Goal: Register for event/course

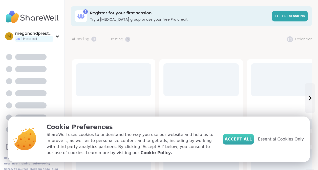
click at [252, 140] on span "Accept All" at bounding box center [237, 139] width 27 height 6
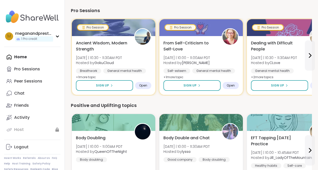
scroll to position [51, 0]
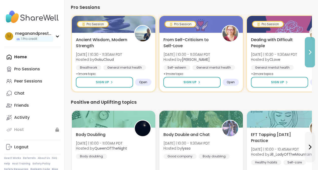
click at [308, 62] on button at bounding box center [309, 52] width 10 height 30
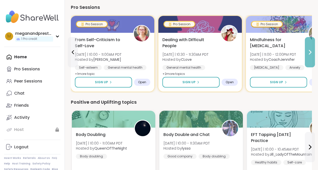
click at [309, 52] on icon at bounding box center [309, 52] width 6 height 6
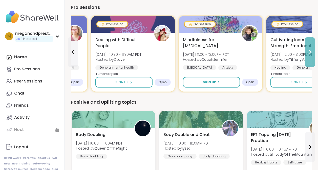
click at [309, 52] on icon at bounding box center [309, 52] width 6 height 6
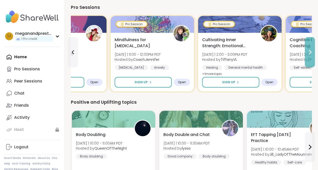
click at [309, 52] on icon at bounding box center [309, 52] width 6 height 6
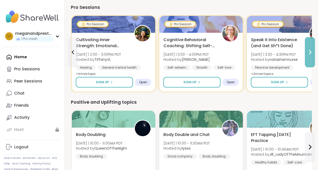
click at [309, 52] on icon at bounding box center [309, 52] width 6 height 6
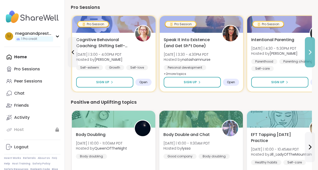
click at [309, 52] on icon at bounding box center [309, 52] width 6 height 6
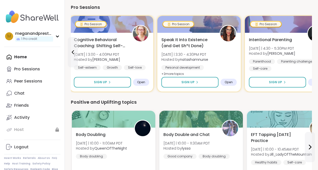
click at [309, 52] on div "Intentional Parenting Tue 9/9 | 4:30 - 5:30PM PDT Hosted by Natasha Parenthood …" at bounding box center [286, 54] width 75 height 34
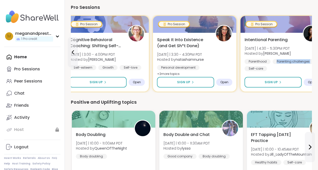
click at [309, 52] on div "Intentional Parenting Tue 9/9 | 4:30 - 5:30PM PDT Hosted by Natasha Parenthood …" at bounding box center [281, 54] width 75 height 34
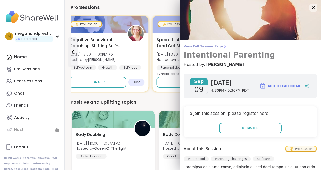
click at [309, 52] on h3 "Intentional Parenting" at bounding box center [250, 55] width 133 height 9
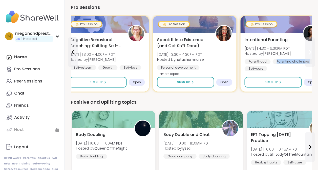
click at [309, 52] on icon at bounding box center [309, 52] width 6 height 6
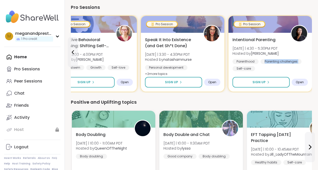
click at [309, 52] on div "Intentional Parenting Tue 9/9 | 4:30 - 5:30PM PDT Hosted by Natasha Parenthood …" at bounding box center [269, 62] width 83 height 59
